Goal: Task Accomplishment & Management: Manage account settings

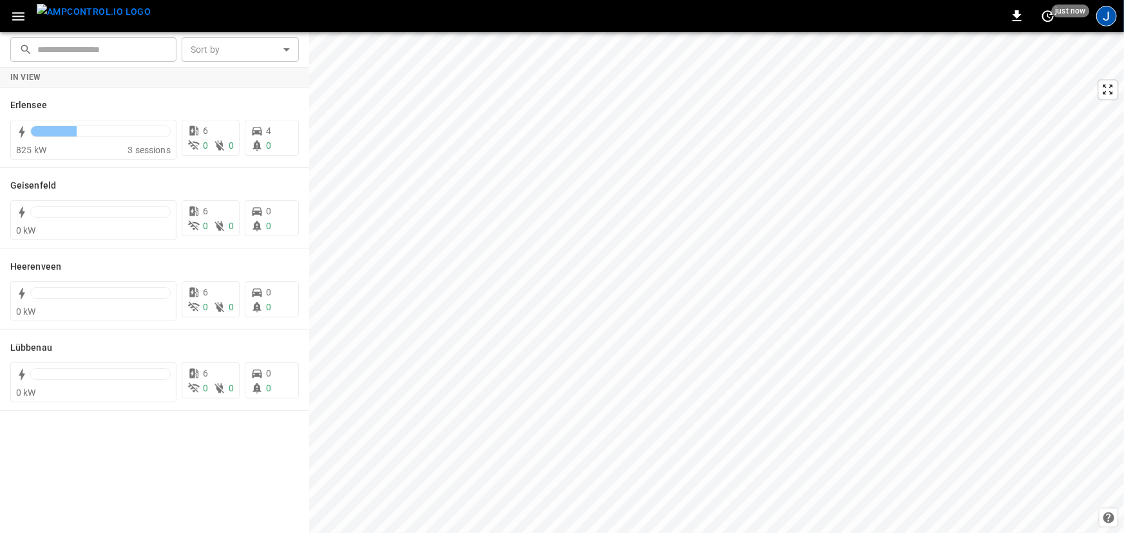
click at [1107, 15] on div "J" at bounding box center [1106, 16] width 21 height 21
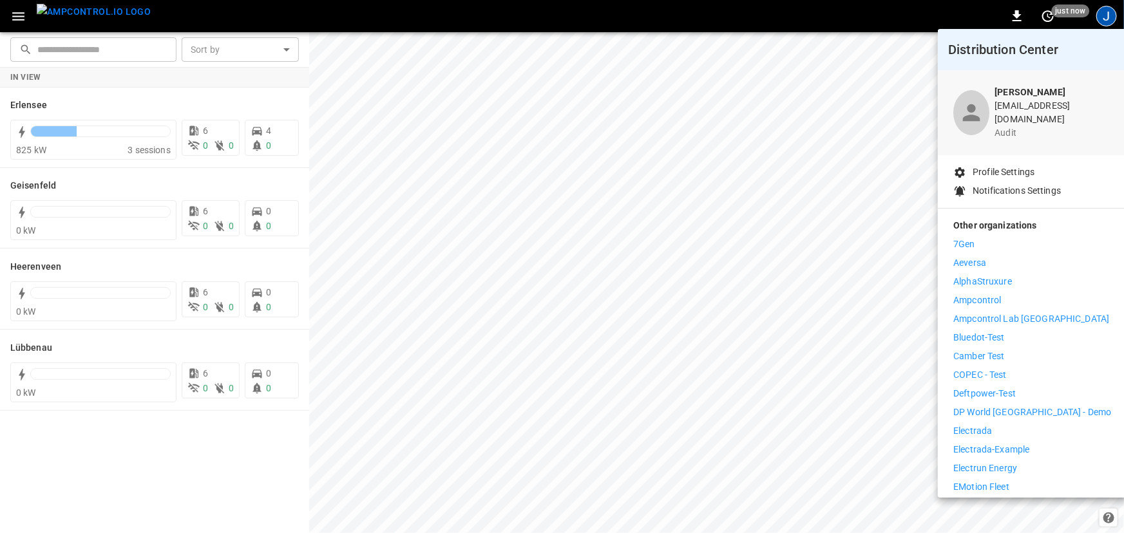
scroll to position [292, 0]
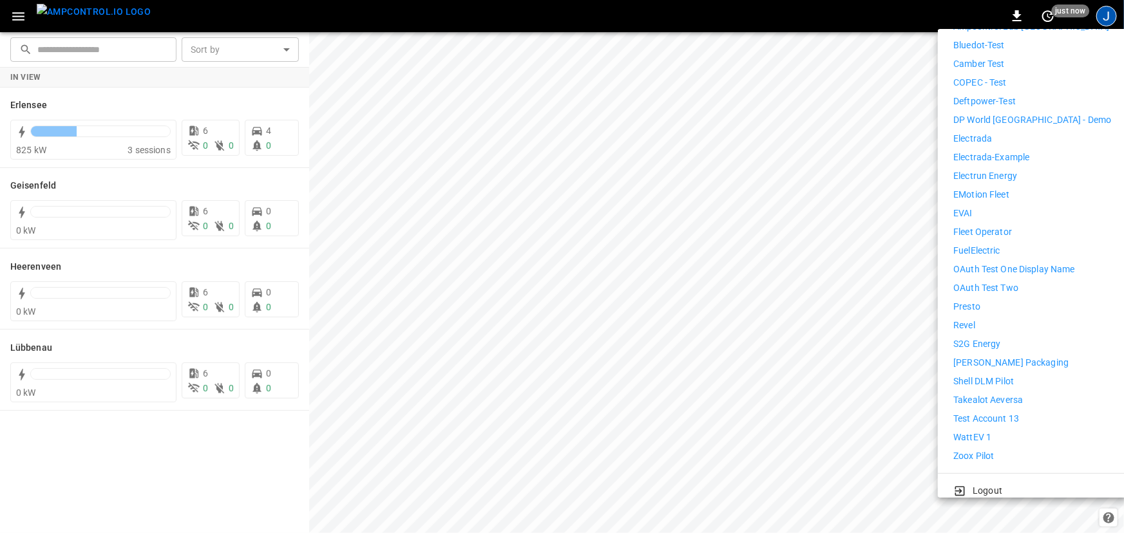
click at [986, 431] on p "WattEV 1" at bounding box center [972, 438] width 38 height 14
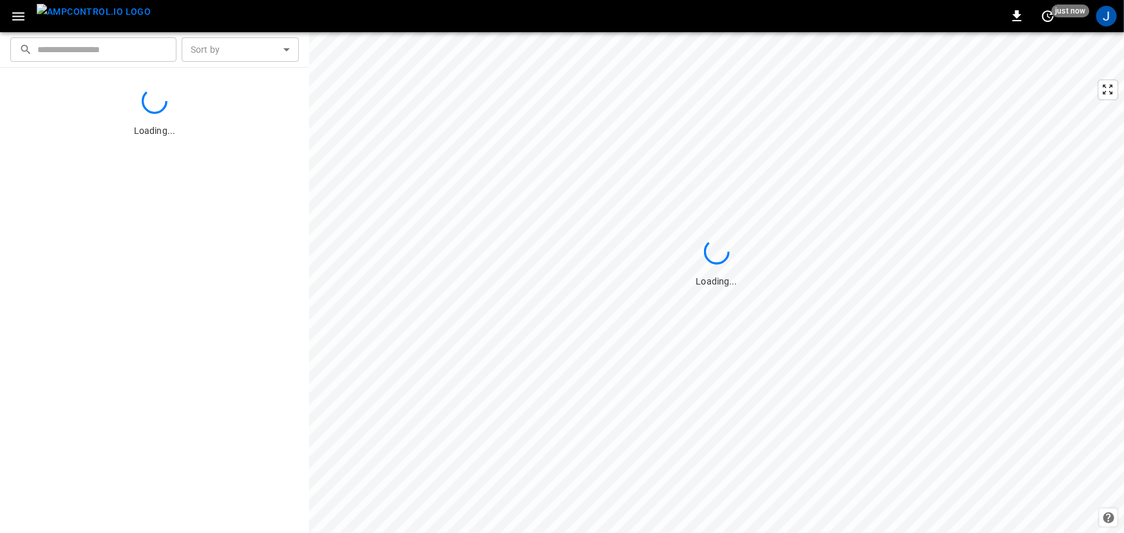
click at [18, 18] on icon "button" at bounding box center [18, 16] width 16 height 16
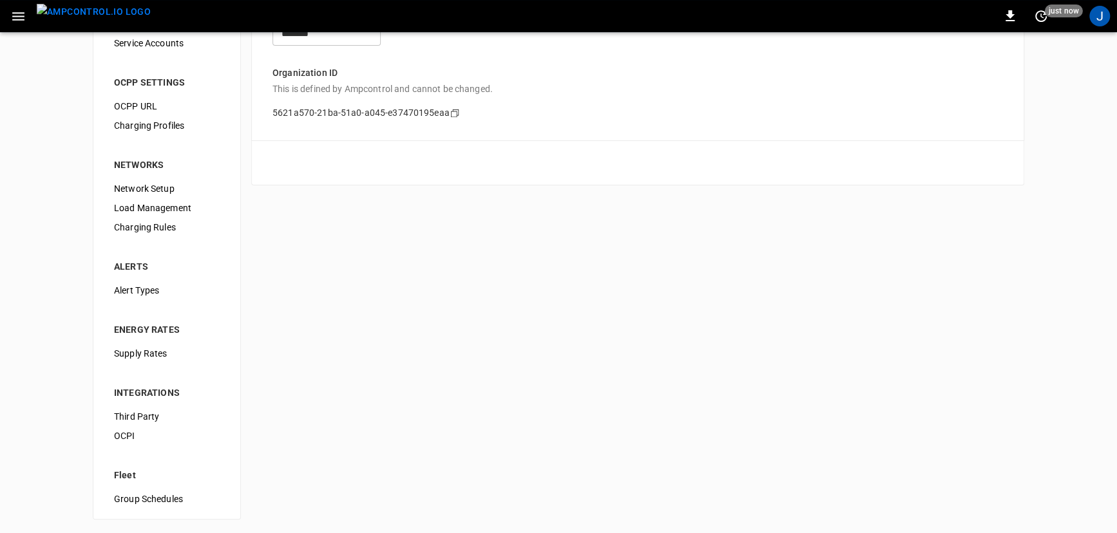
scroll to position [88, 0]
click at [148, 291] on span "Alert Types" at bounding box center [167, 290] width 106 height 14
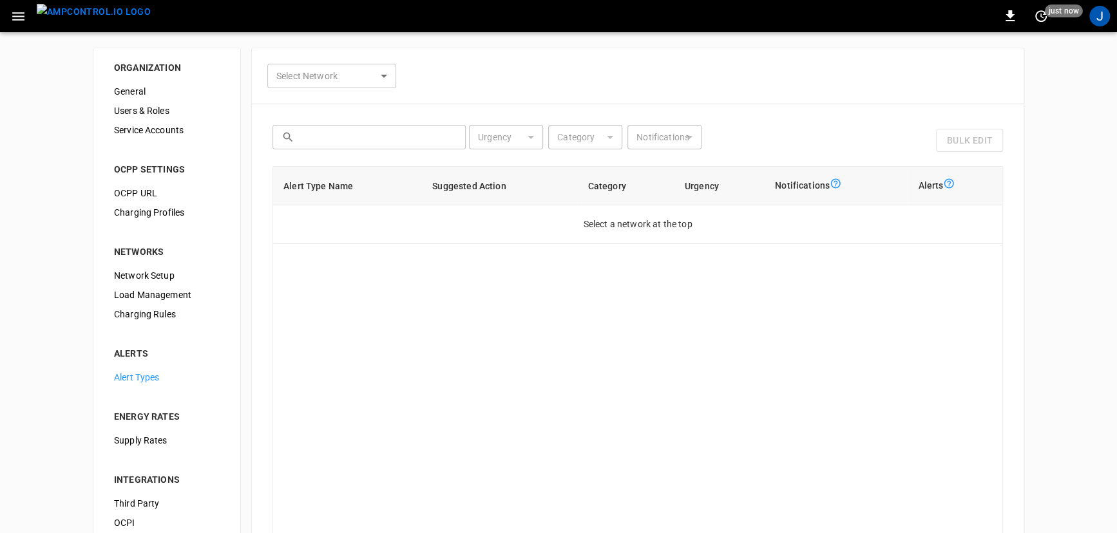
click at [320, 88] on div "Select Network ​ Select Network ​ ​ Urgency ​ Urgency Category ​ Category Notif…" at bounding box center [637, 341] width 773 height 587
click at [333, 73] on body "0 just now J ORGANIZATION General Users & Roles Service Accounts OCPP SETTINGS …" at bounding box center [562, 325] width 1124 height 650
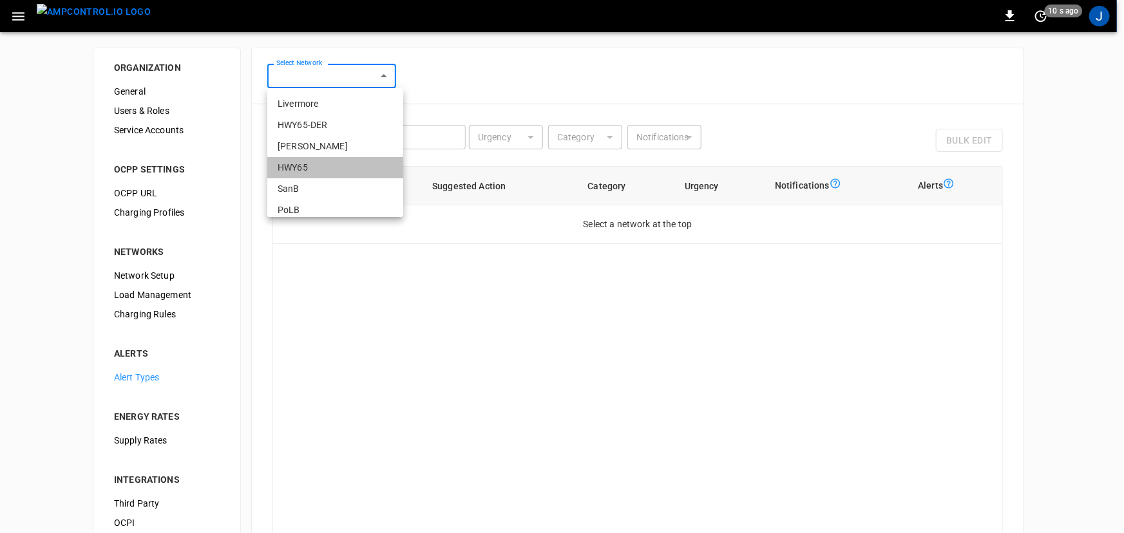
click at [340, 159] on li "HWY65" at bounding box center [335, 167] width 136 height 21
type input "**********"
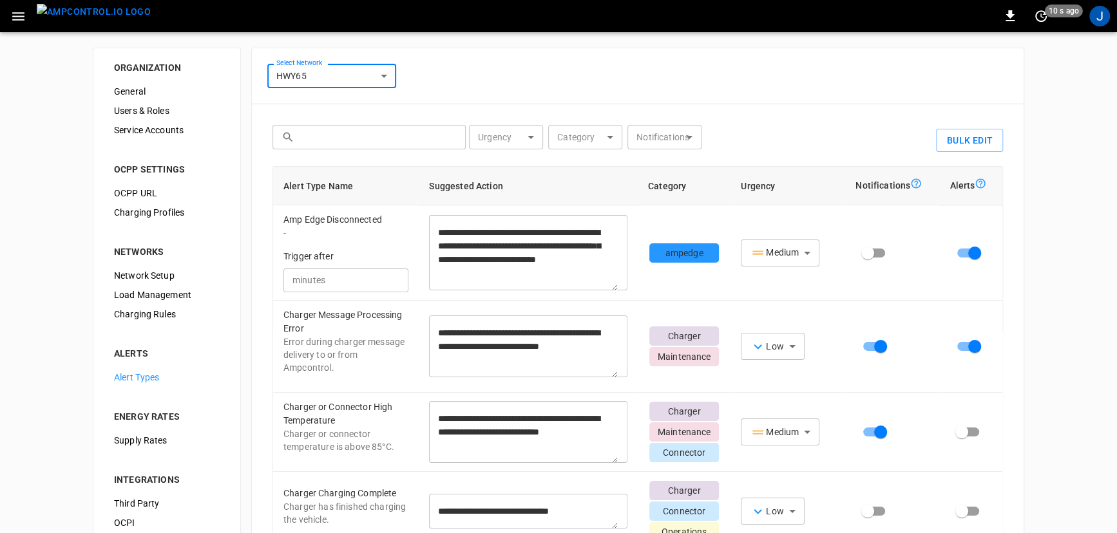
scroll to position [116, 0]
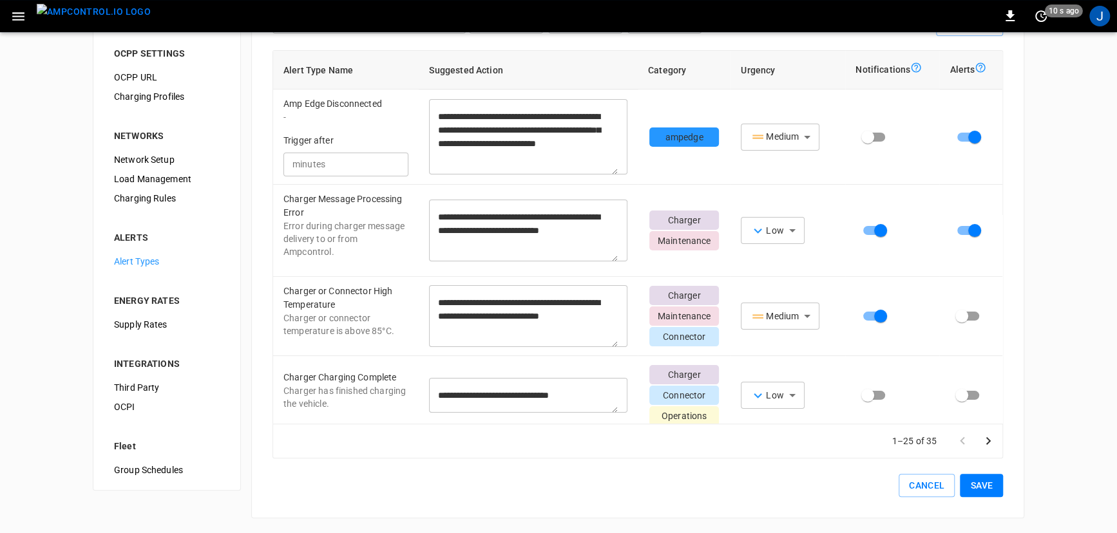
click at [151, 326] on span "Supply Rates" at bounding box center [167, 325] width 106 height 14
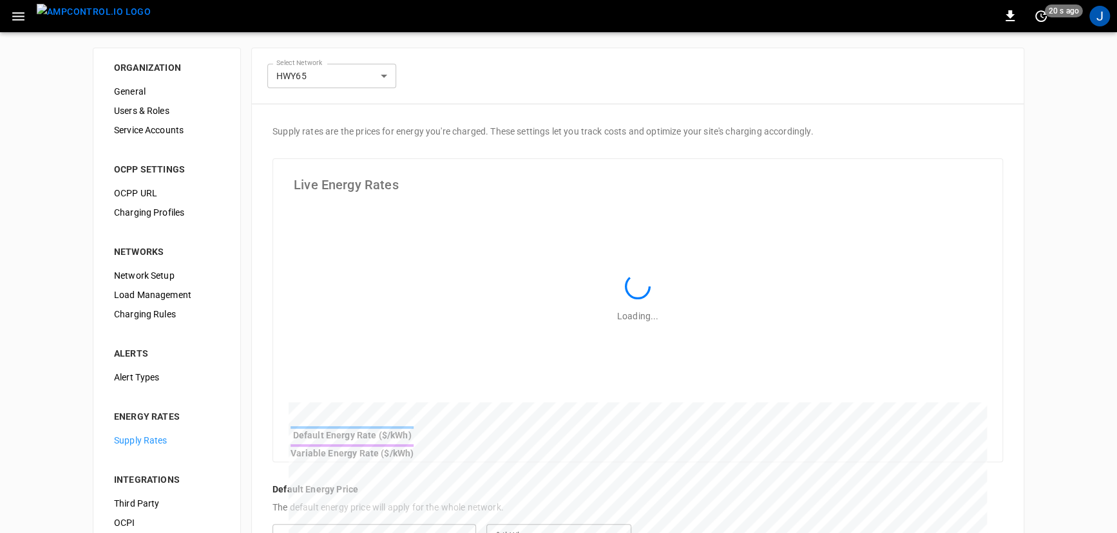
type input "**********"
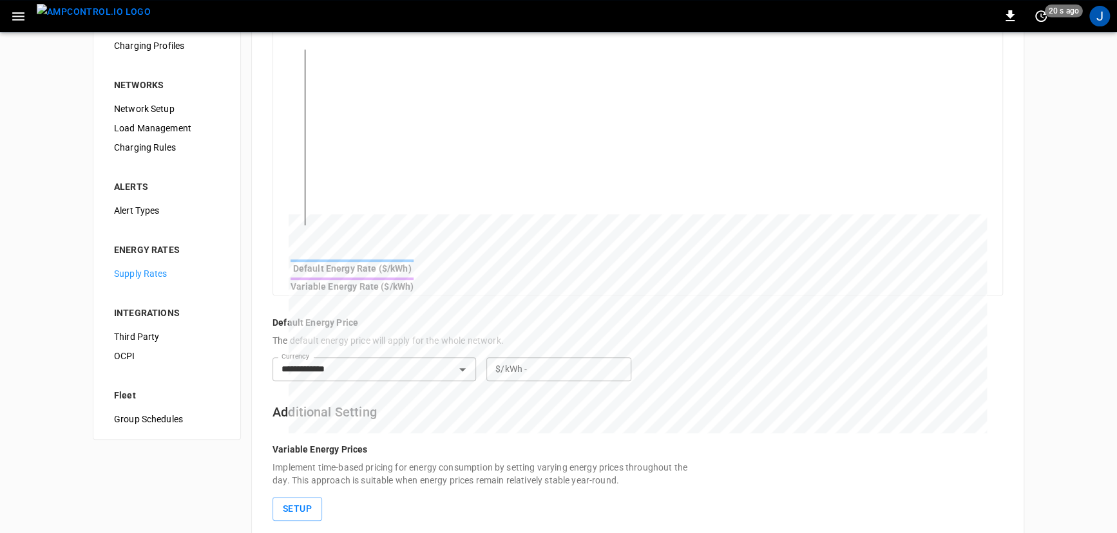
scroll to position [225, 0]
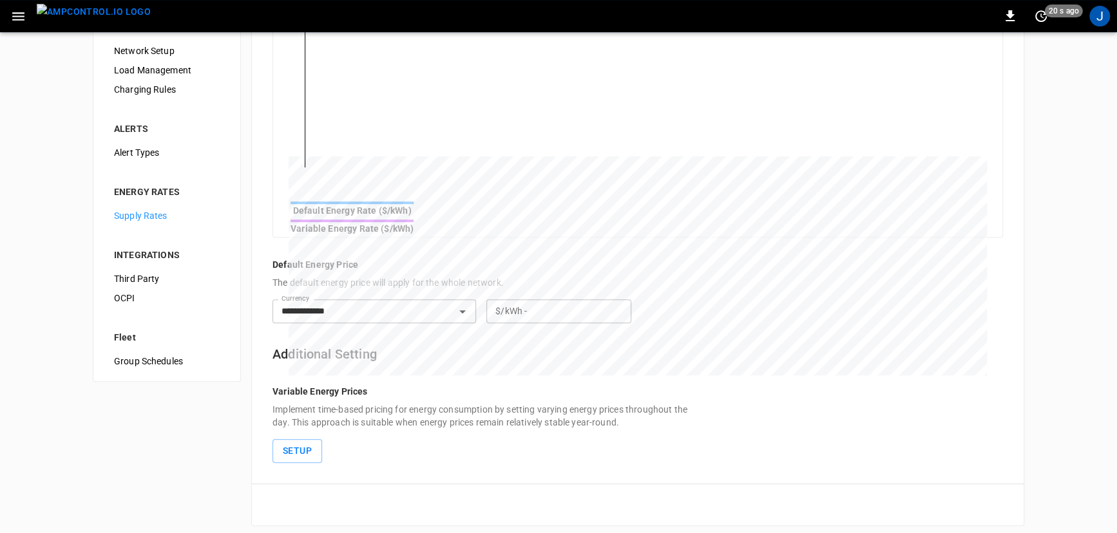
click at [141, 279] on span "Third Party" at bounding box center [167, 280] width 106 height 14
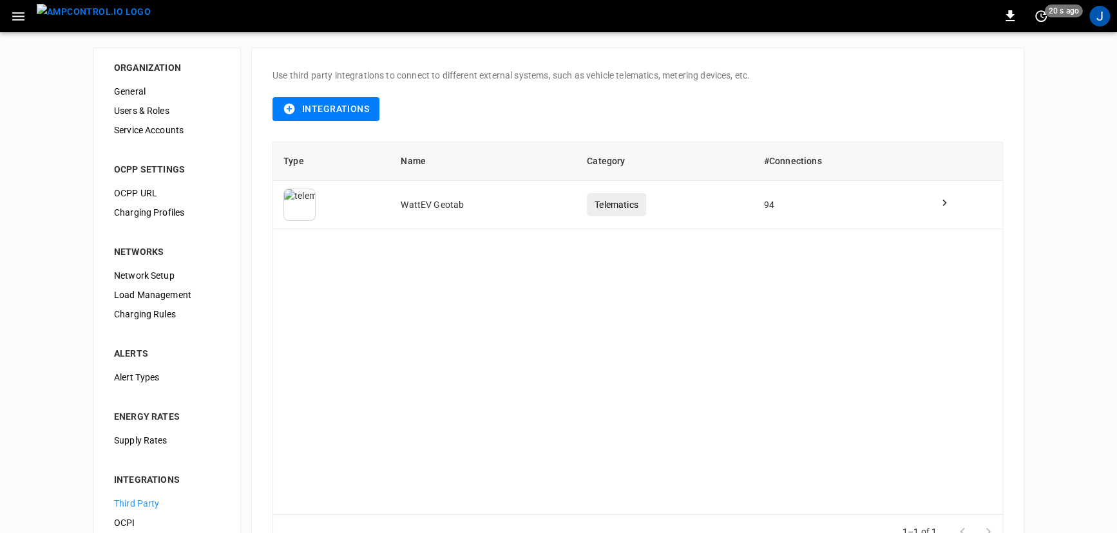
click at [347, 113] on button "Integrations" at bounding box center [326, 109] width 107 height 24
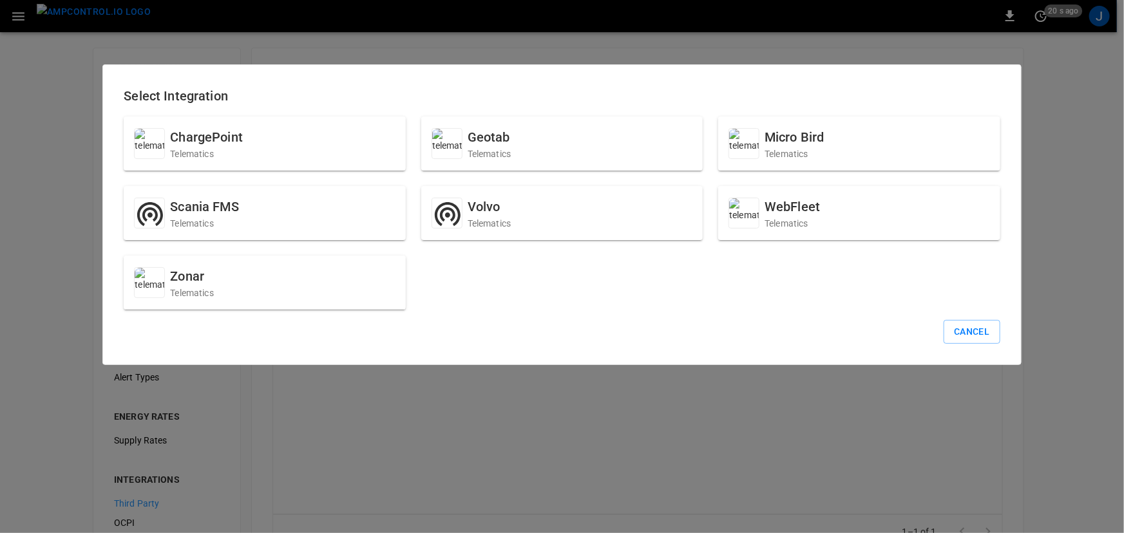
click at [970, 335] on button "Cancel" at bounding box center [972, 332] width 56 height 24
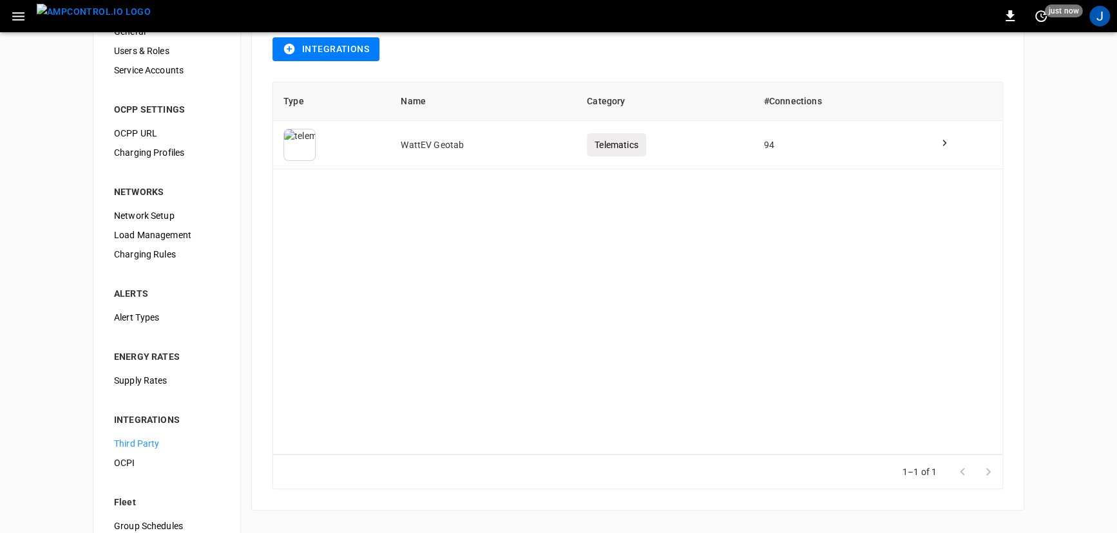
scroll to position [88, 0]
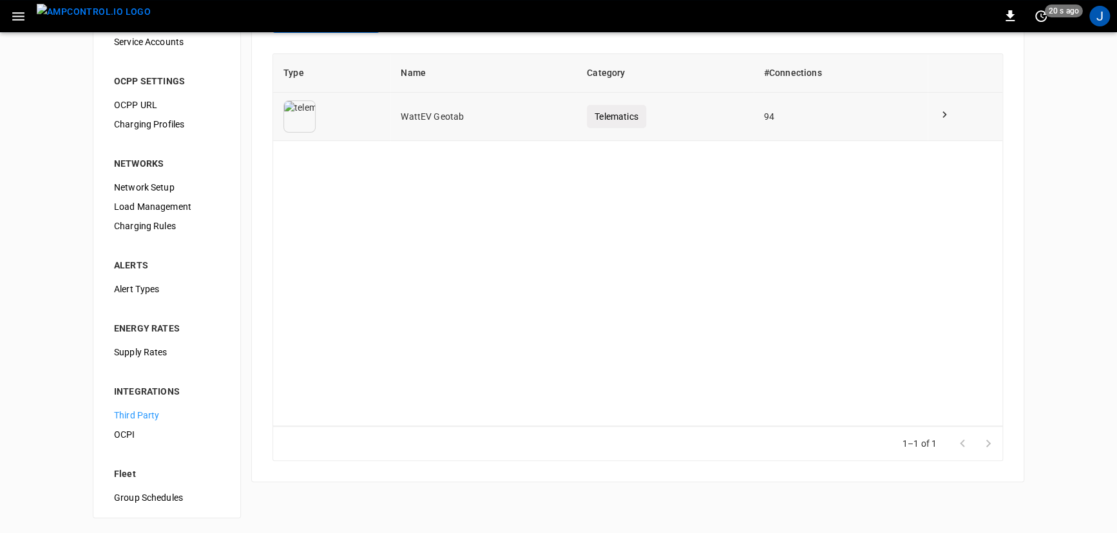
click at [493, 112] on td "WattEV Geotab" at bounding box center [483, 117] width 186 height 48
click at [812, 122] on td "94" at bounding box center [841, 117] width 175 height 48
click at [946, 115] on icon at bounding box center [945, 114] width 4 height 6
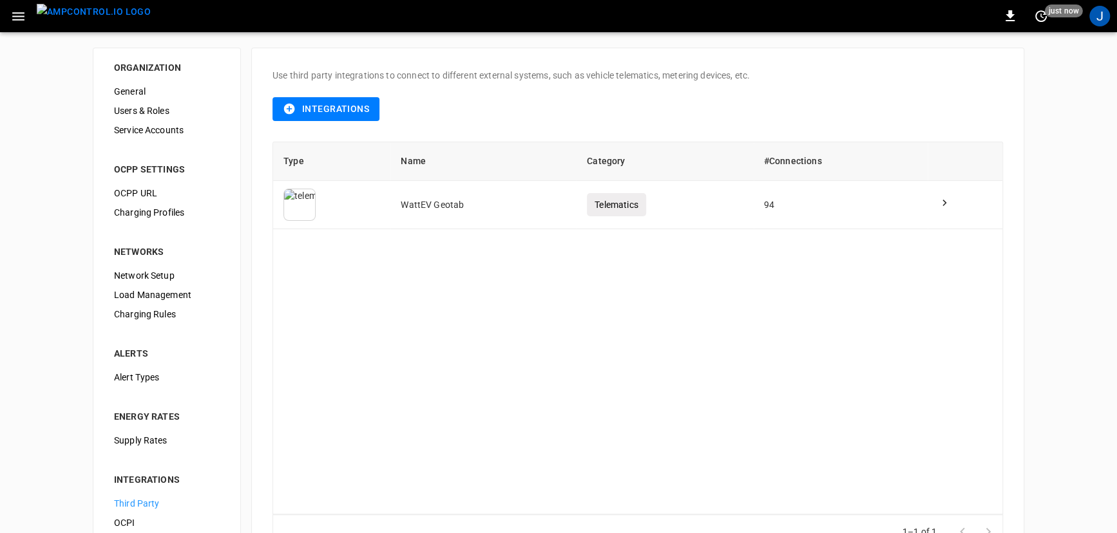
click at [320, 107] on button "Integrations" at bounding box center [326, 109] width 107 height 24
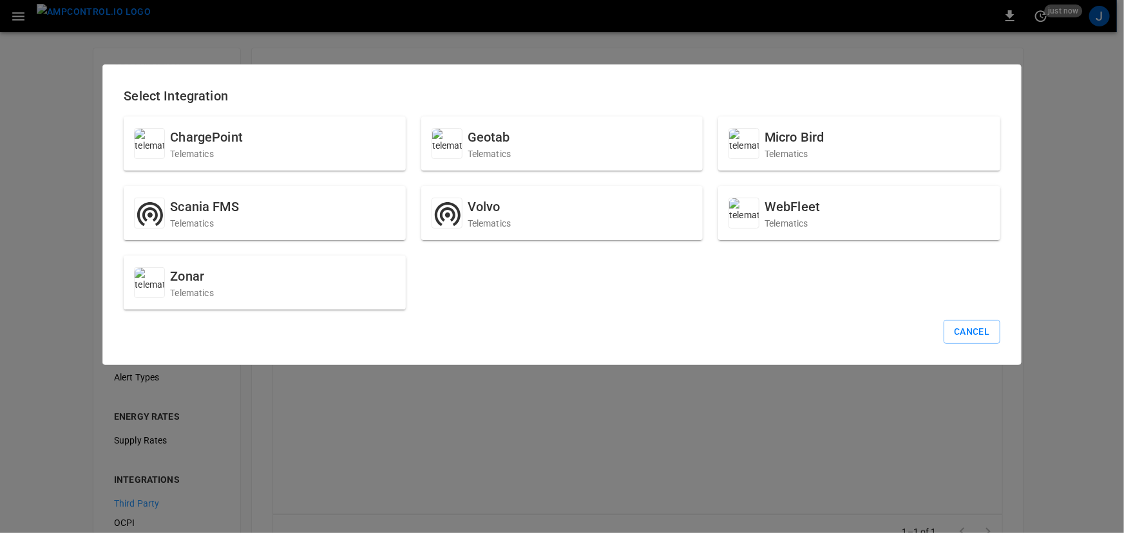
drag, startPoint x: 632, startPoint y: 50, endPoint x: 596, endPoint y: 48, distance: 36.1
click at [630, 50] on div at bounding box center [562, 266] width 1124 height 533
drag, startPoint x: 973, startPoint y: 327, endPoint x: 965, endPoint y: 323, distance: 9.0
click at [970, 327] on button "Cancel" at bounding box center [972, 332] width 56 height 24
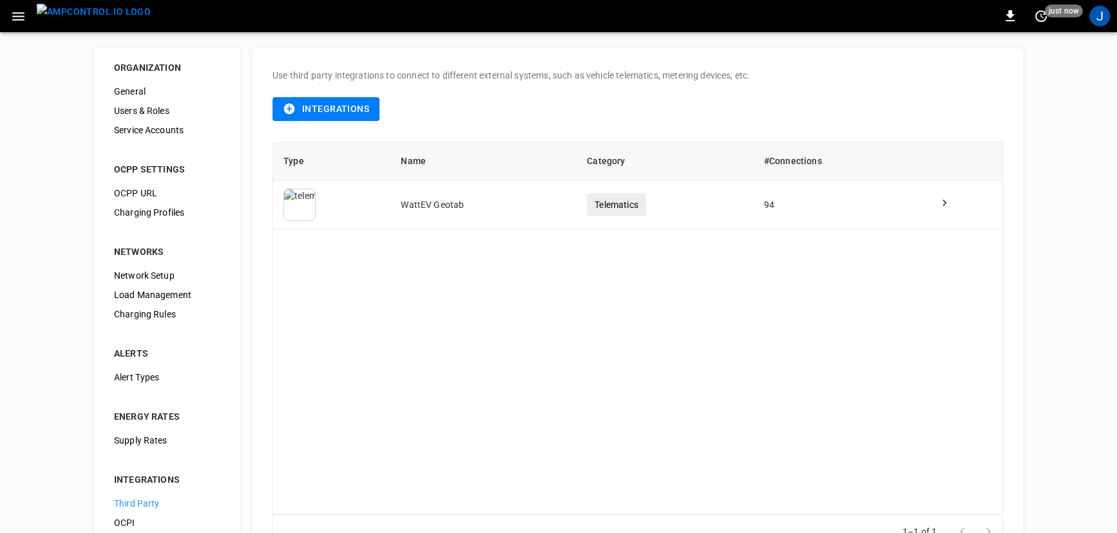
click at [7, 21] on button "button" at bounding box center [18, 17] width 26 height 24
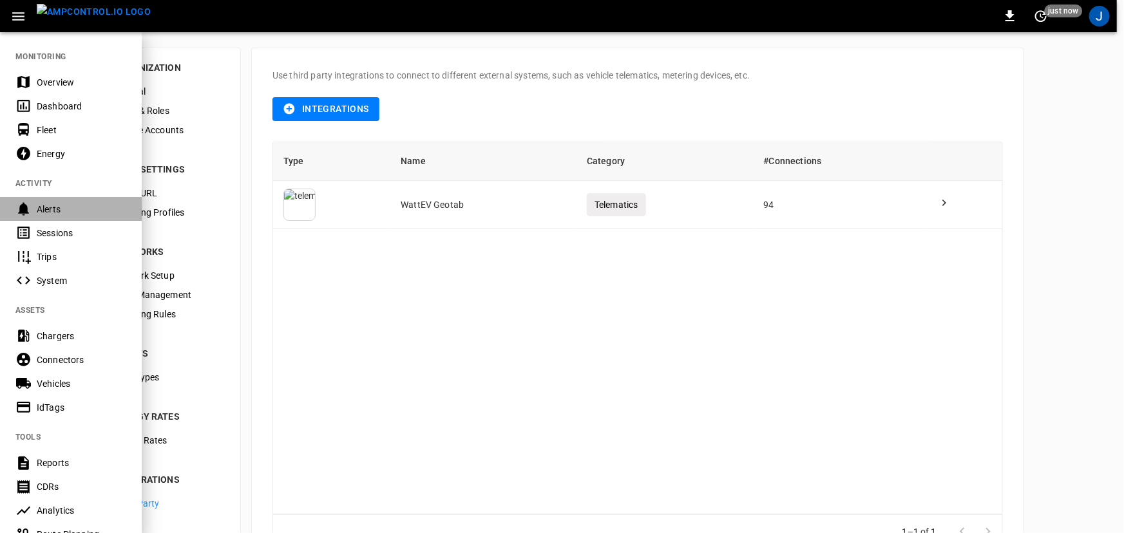
click at [58, 203] on div "Alerts" at bounding box center [82, 209] width 90 height 13
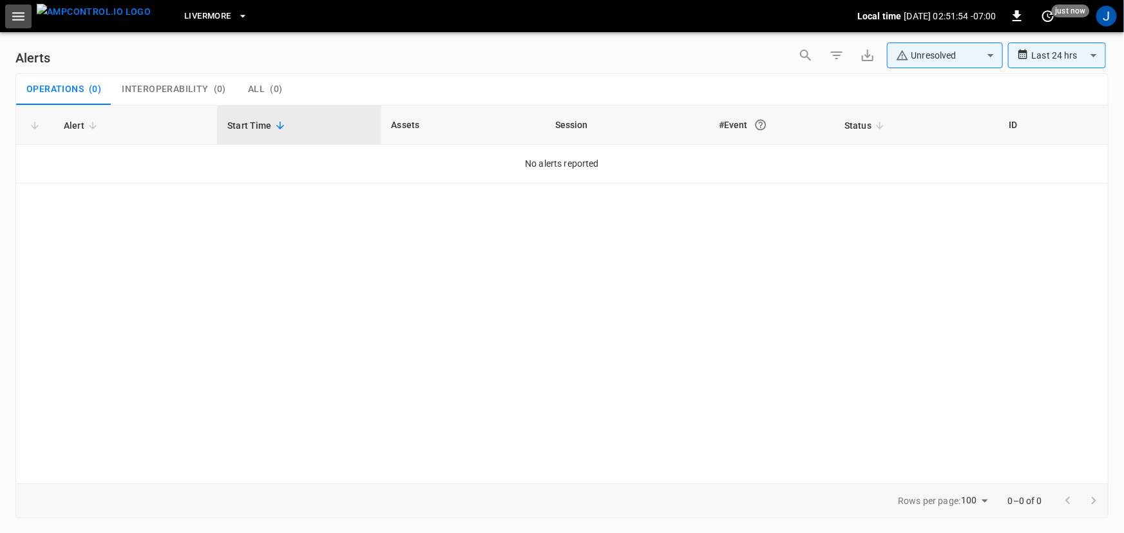
click at [21, 20] on icon "button" at bounding box center [18, 16] width 16 height 16
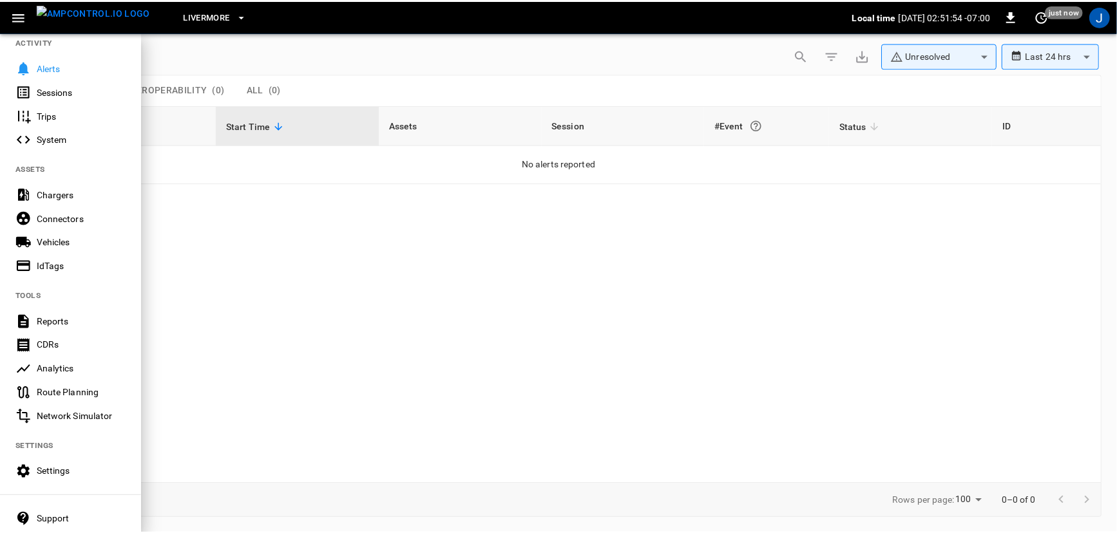
scroll to position [209, 0]
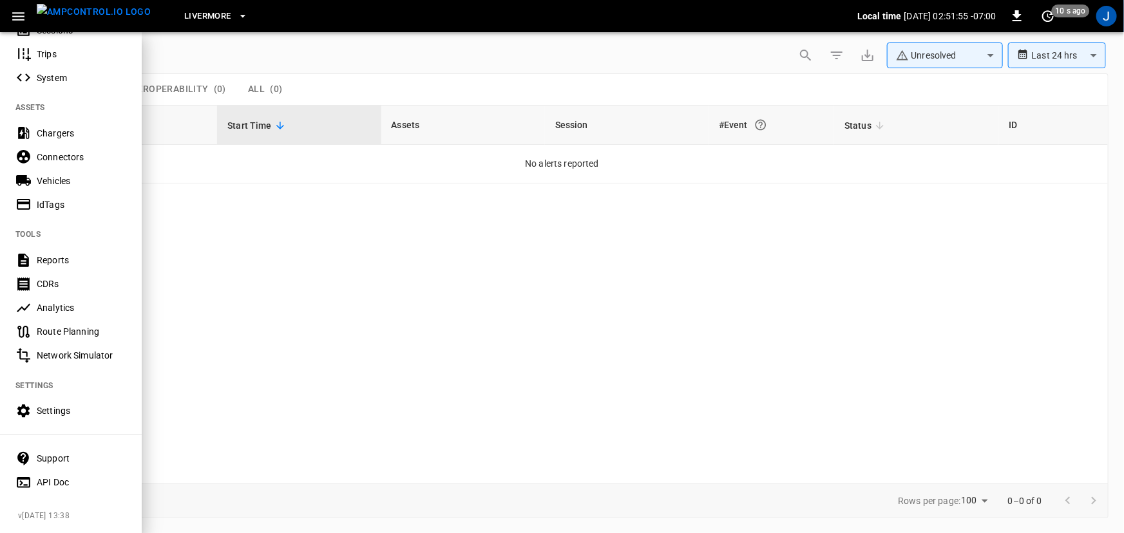
click at [58, 399] on div "Settings" at bounding box center [71, 411] width 142 height 24
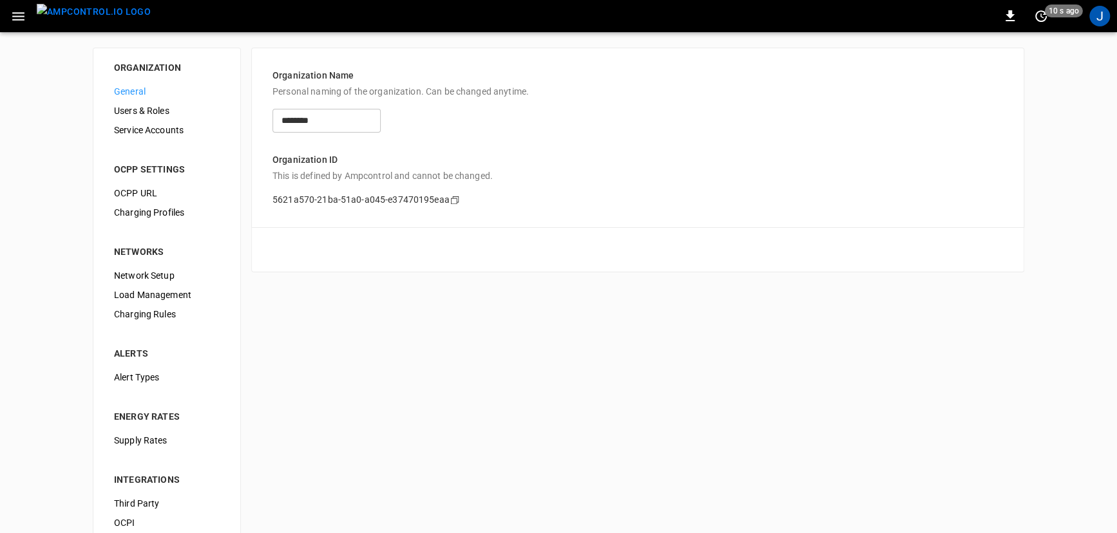
click at [161, 293] on span "Load Management" at bounding box center [167, 296] width 106 height 14
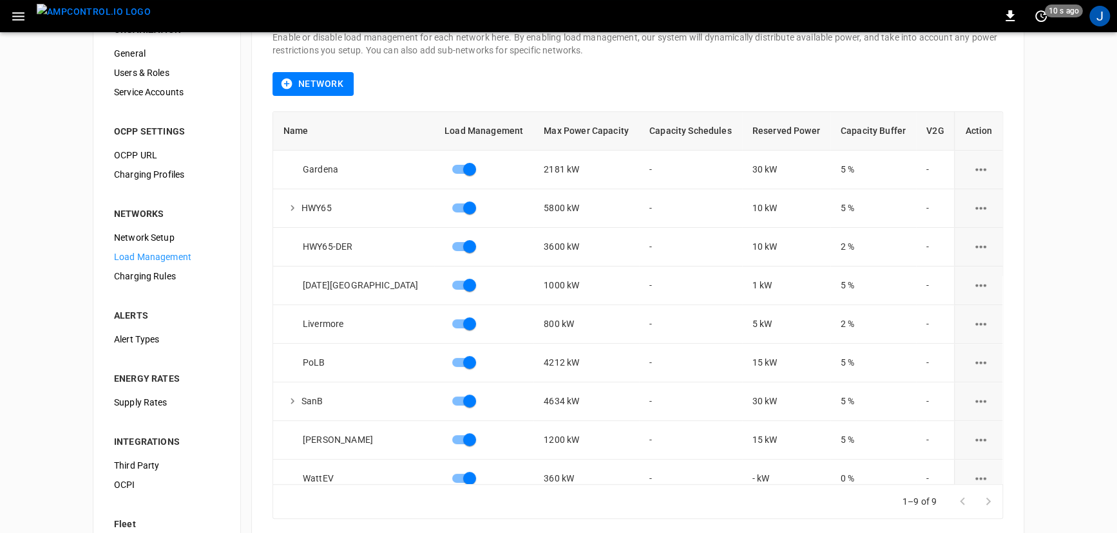
scroll to position [58, 0]
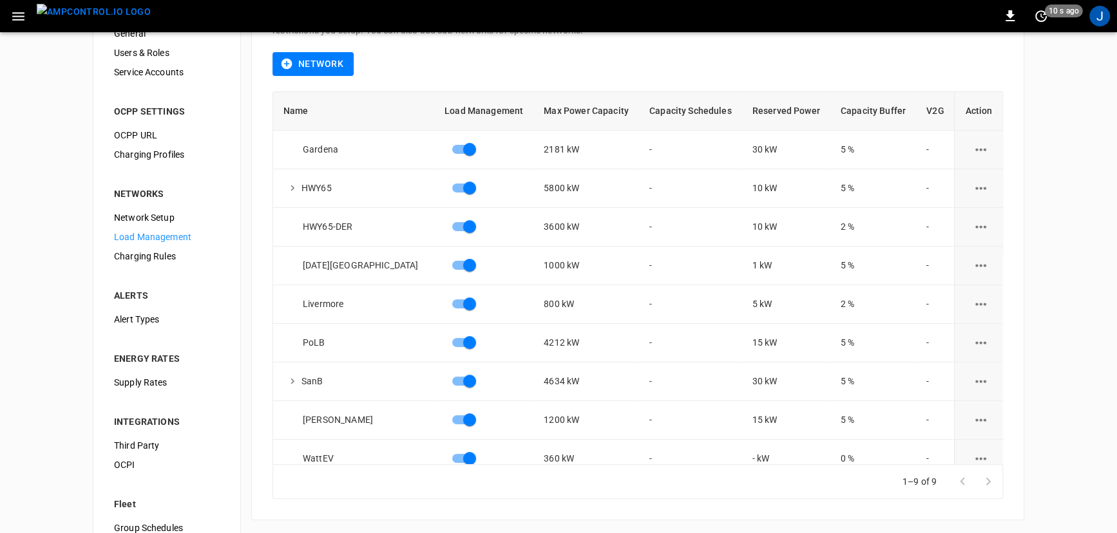
click at [156, 316] on span "Alert Types" at bounding box center [167, 320] width 106 height 14
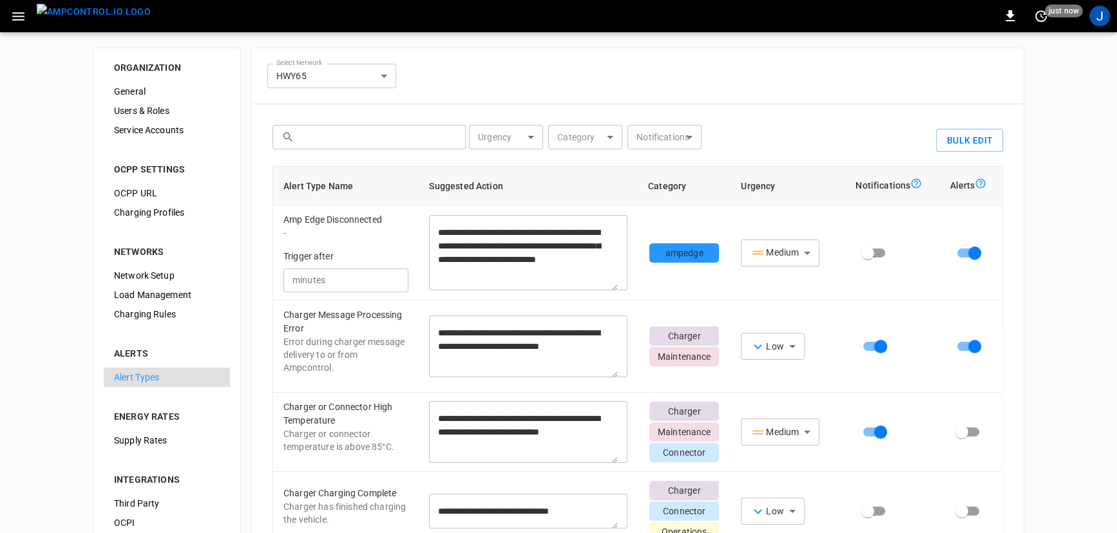
click at [94, 20] on img "menu" at bounding box center [94, 12] width 114 height 16
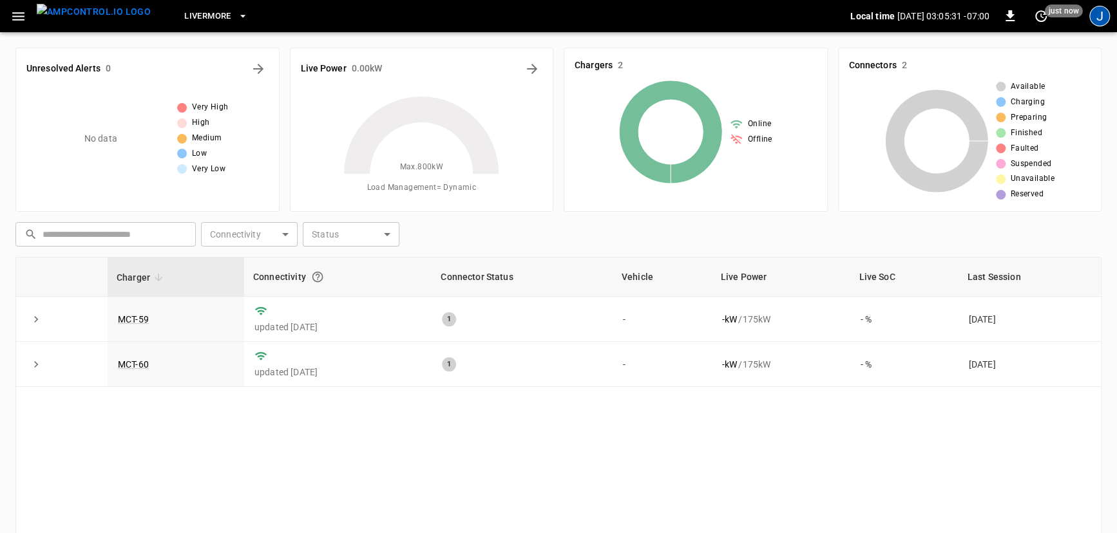
click at [1098, 19] on div "J" at bounding box center [1099, 16] width 21 height 21
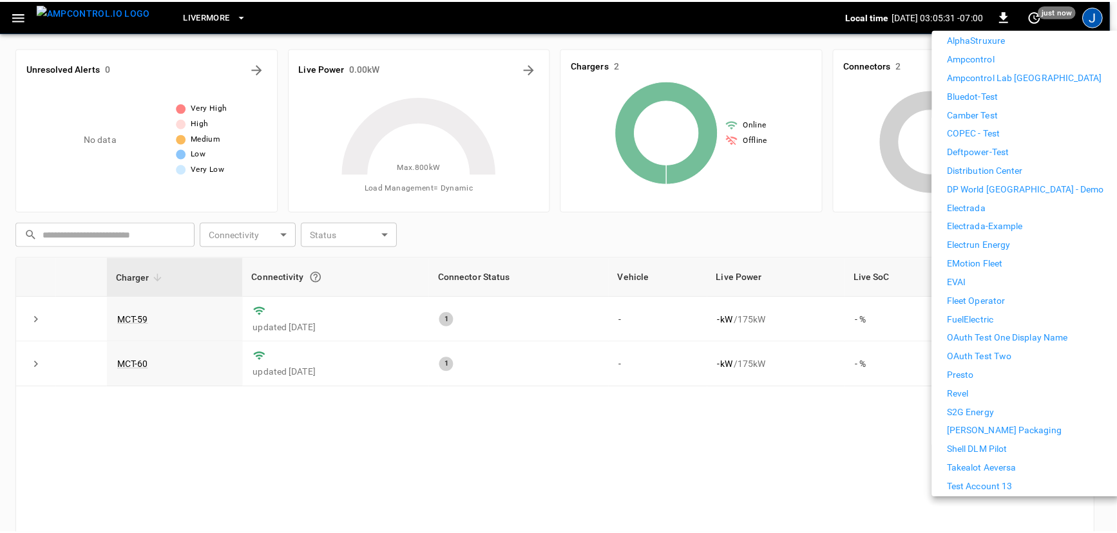
scroll to position [293, 0]
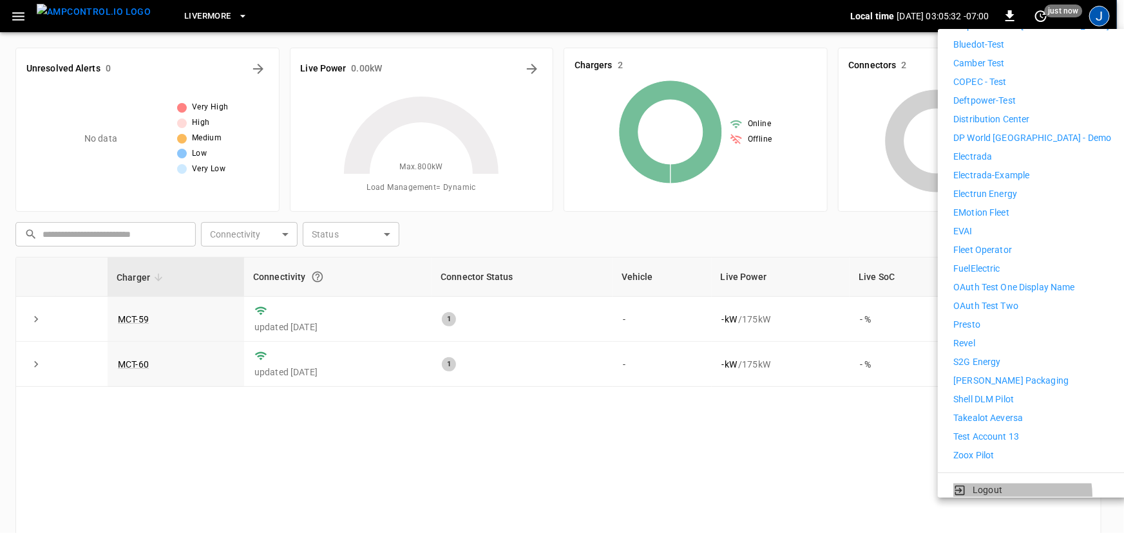
click at [1005, 487] on li "Logout" at bounding box center [1032, 491] width 158 height 14
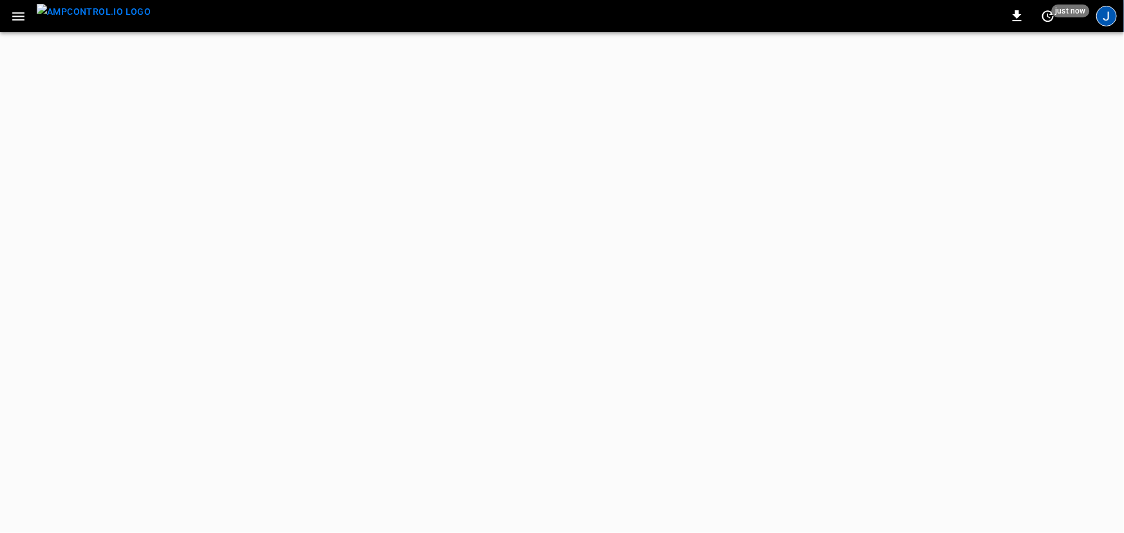
click at [1101, 17] on div "J" at bounding box center [1106, 16] width 21 height 21
